Goal: Find specific page/section: Find specific page/section

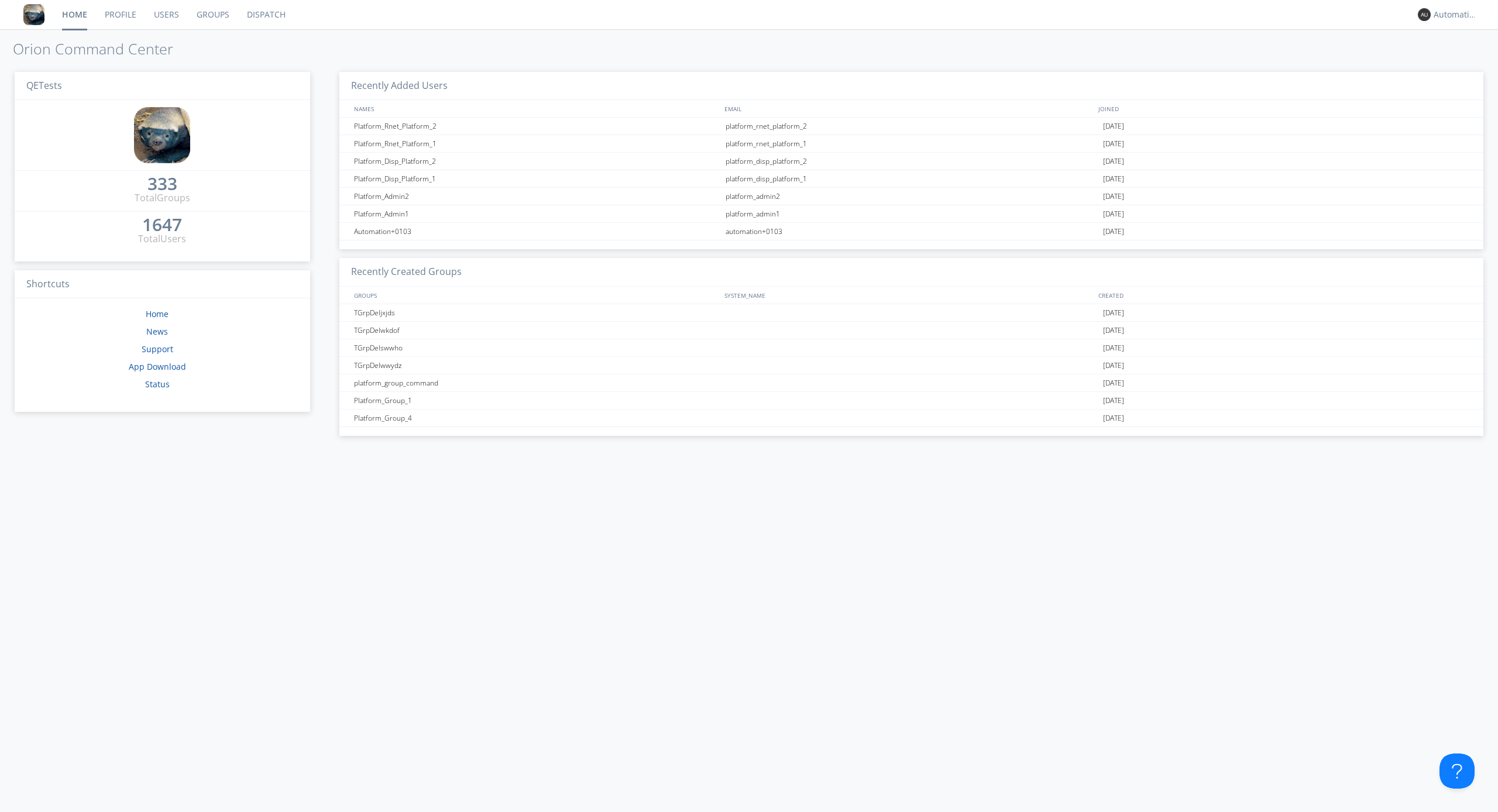
click at [265, 15] on link "Dispatch" at bounding box center [266, 14] width 56 height 29
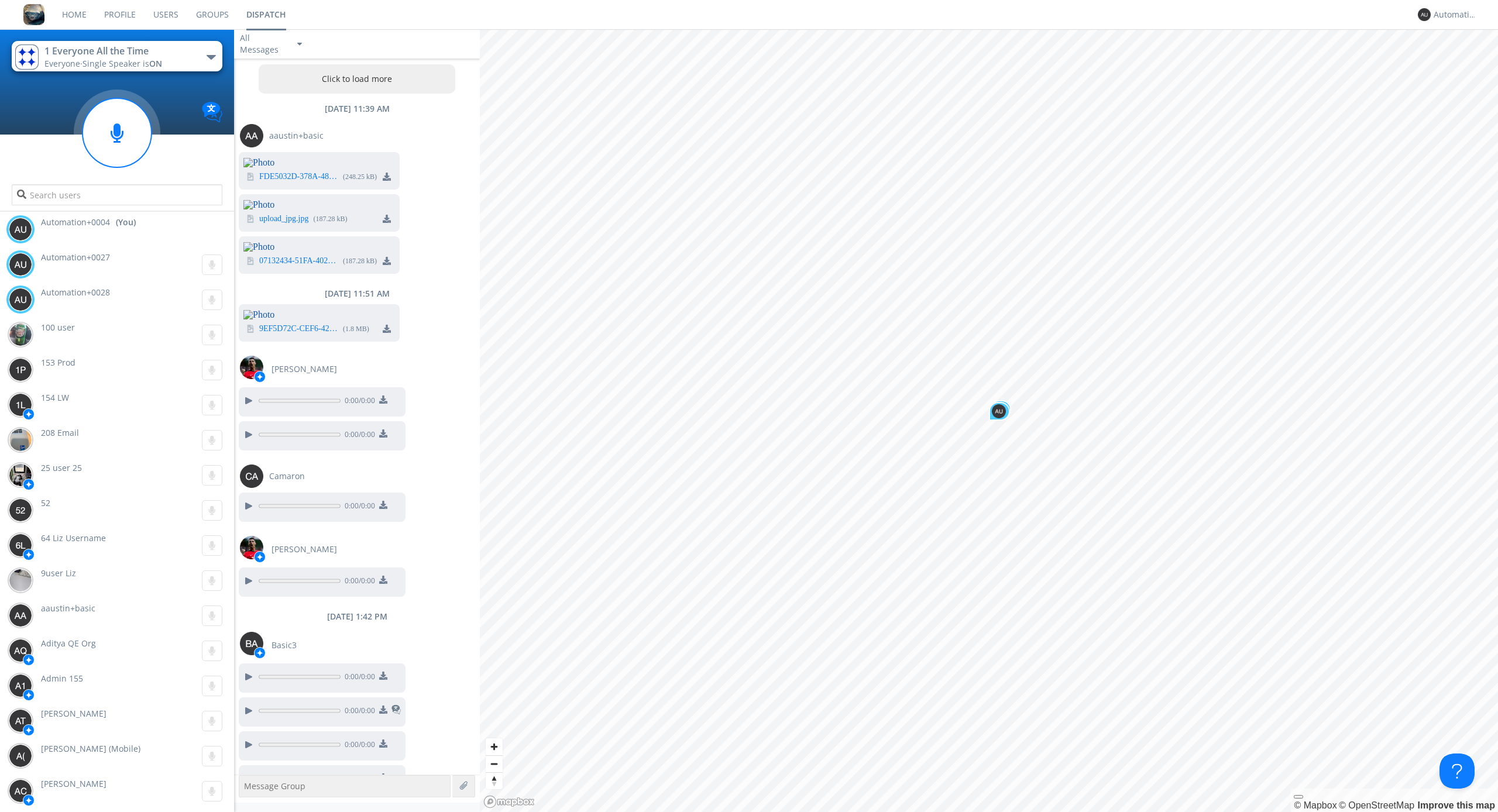
click at [211, 57] on div "button" at bounding box center [211, 57] width 9 height 5
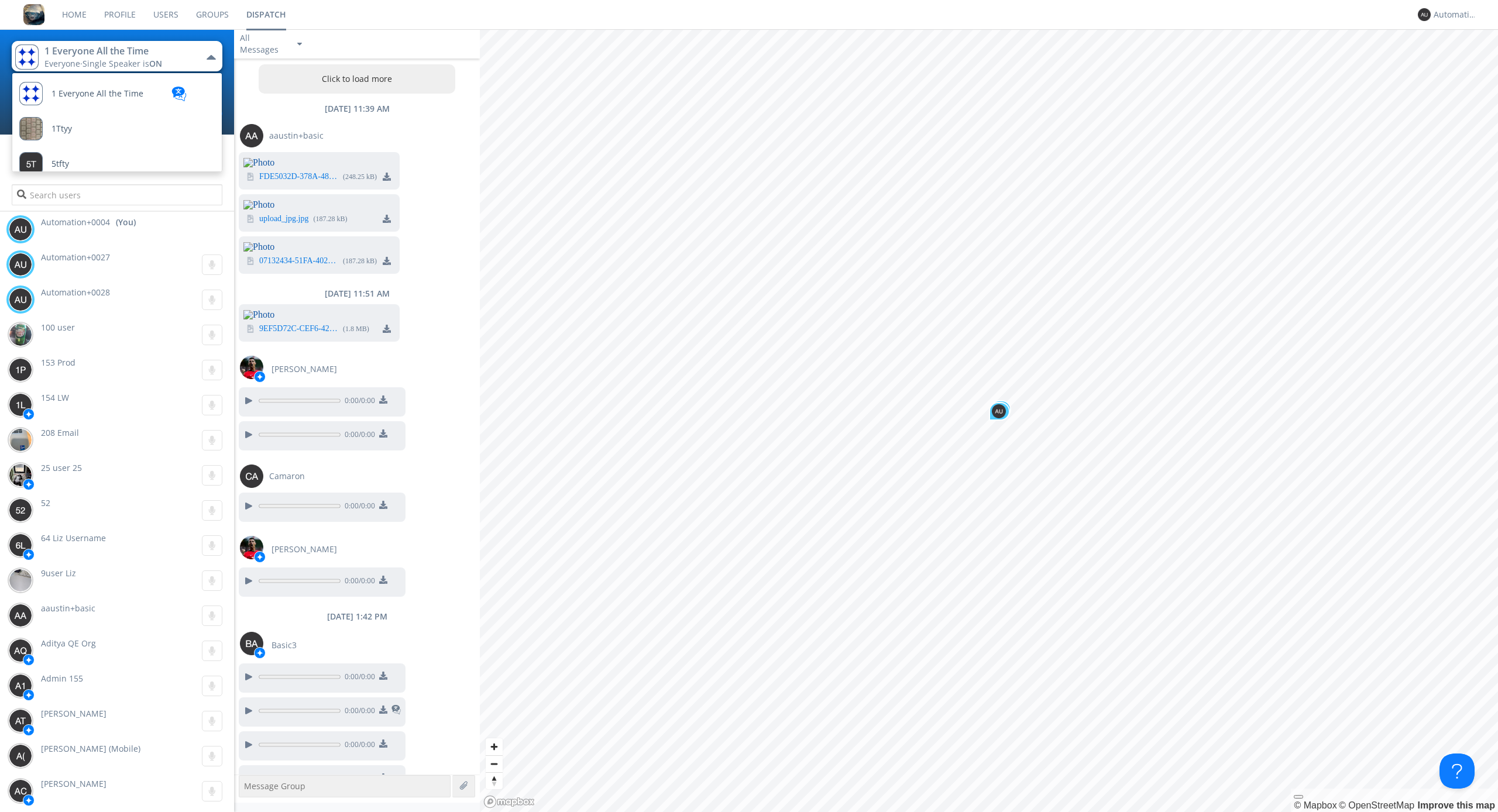
click at [88, 99] on span "TestGroupLocation" at bounding box center [97, 93] width 92 height 9
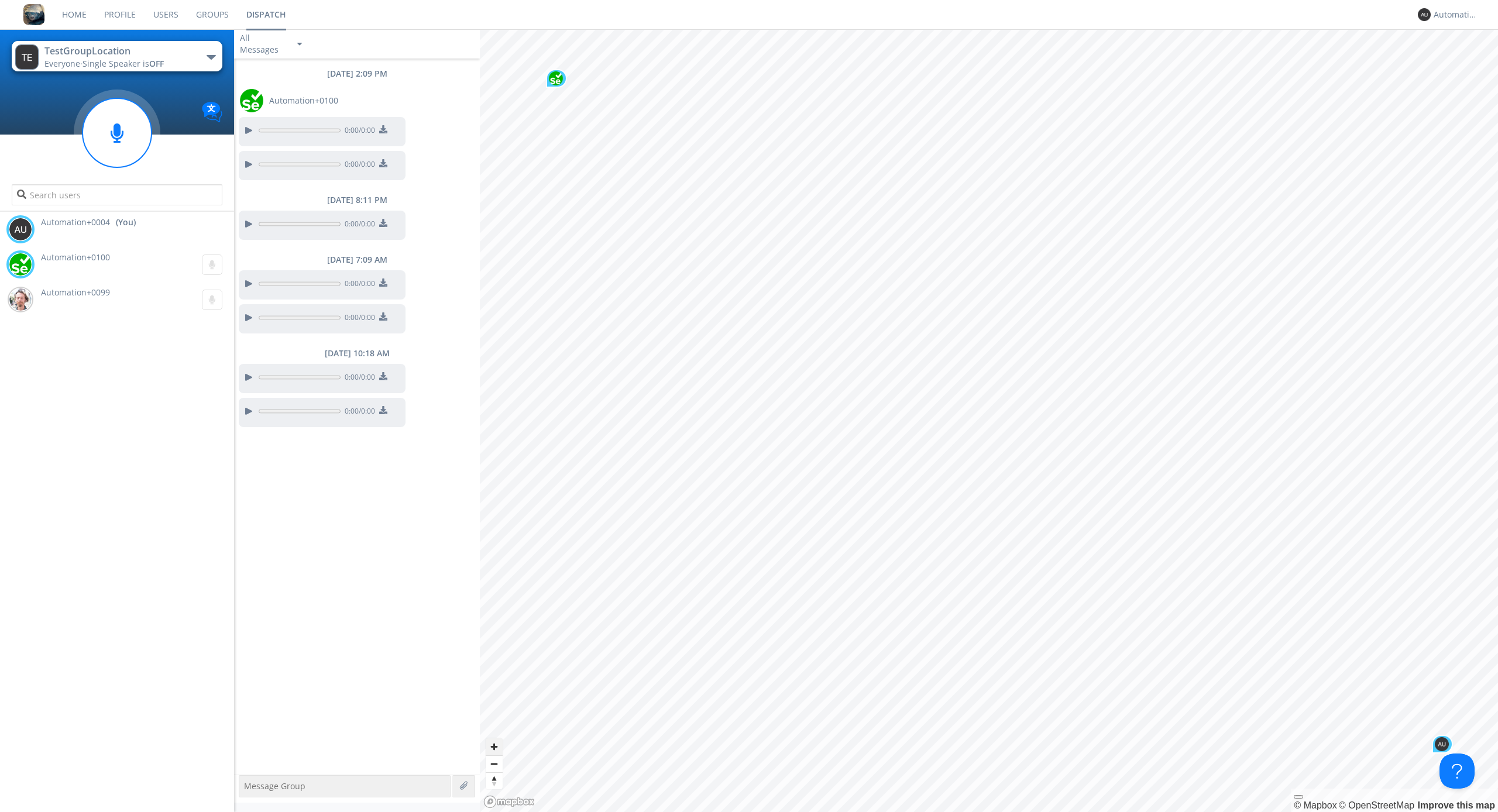
click at [494, 746] on span "Zoom in" at bounding box center [495, 747] width 17 height 17
